Goal: Information Seeking & Learning: Learn about a topic

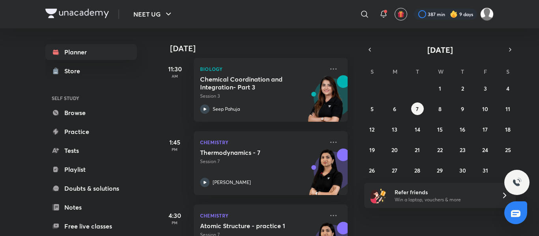
scroll to position [159, 0]
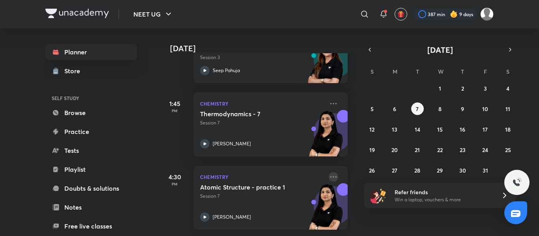
click at [329, 172] on icon at bounding box center [333, 176] width 9 height 9
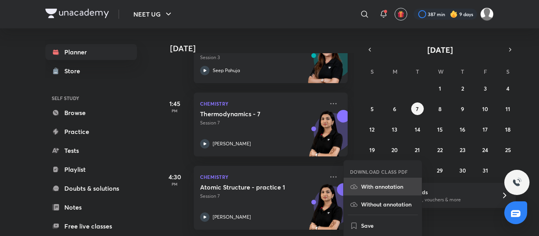
click at [379, 188] on p "With annotation" at bounding box center [388, 187] width 54 height 8
